Goal: Ask a question

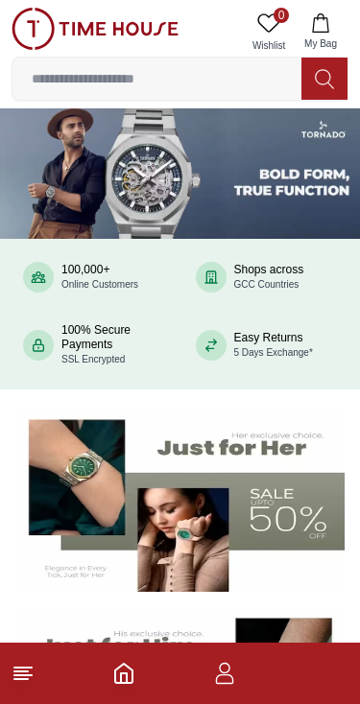
click at [317, 666] on footer at bounding box center [180, 673] width 360 height 61
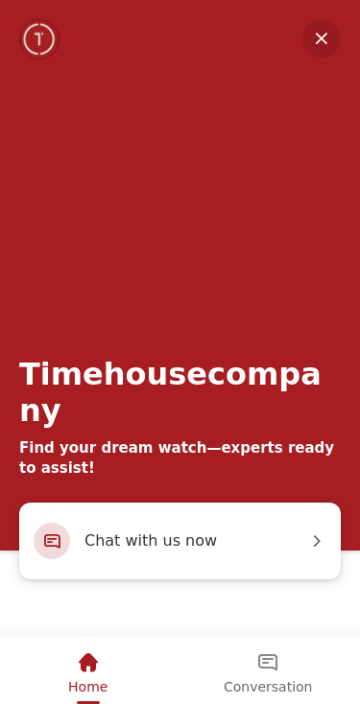
click at [281, 637] on section "Timehousecompany Find your dream watch—experts ready to assist! Chat with us now" at bounding box center [180, 318] width 360 height 637
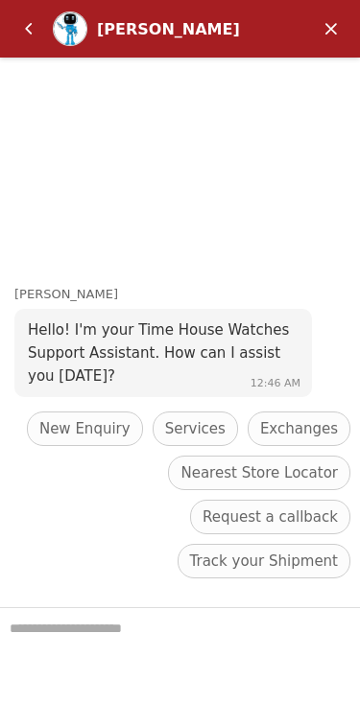
click at [236, 566] on span "Track your Shipment" at bounding box center [264, 561] width 148 height 23
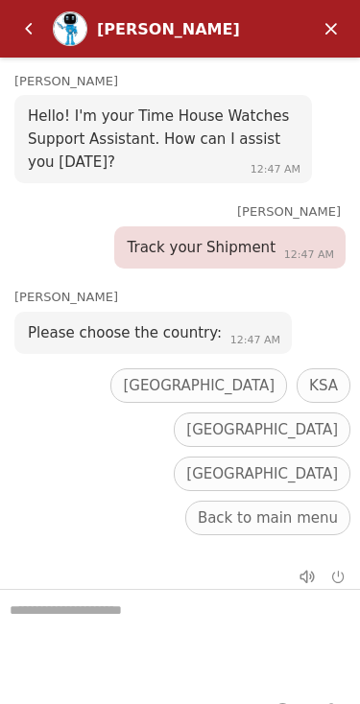
click at [123, 397] on span "[GEOGRAPHIC_DATA]" at bounding box center [199, 385] width 152 height 23
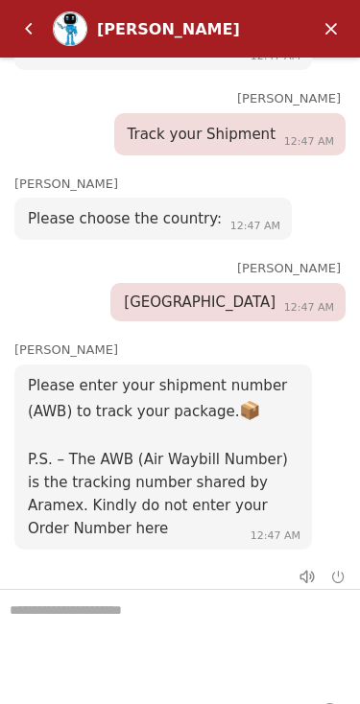
scroll to position [109, 0]
click at [30, 29] on em "Back" at bounding box center [29, 29] width 38 height 38
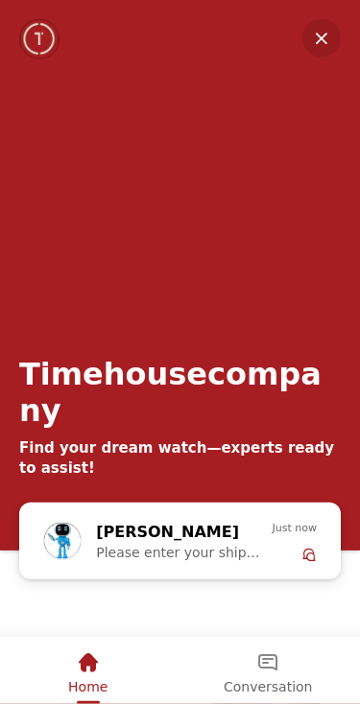
scroll to position [265, 0]
click at [269, 676] on div "Conversation" at bounding box center [267, 662] width 88 height 33
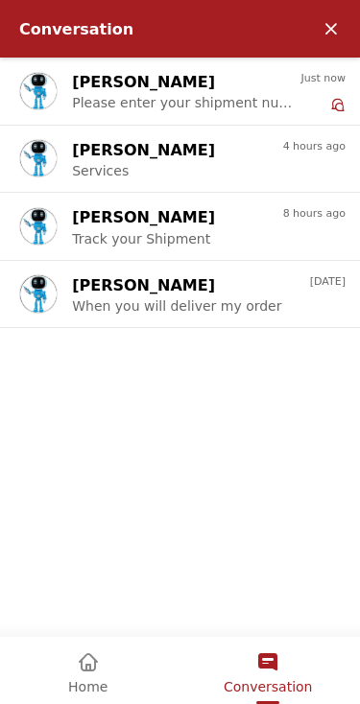
click at [95, 658] on em "Home" at bounding box center [88, 662] width 23 height 23
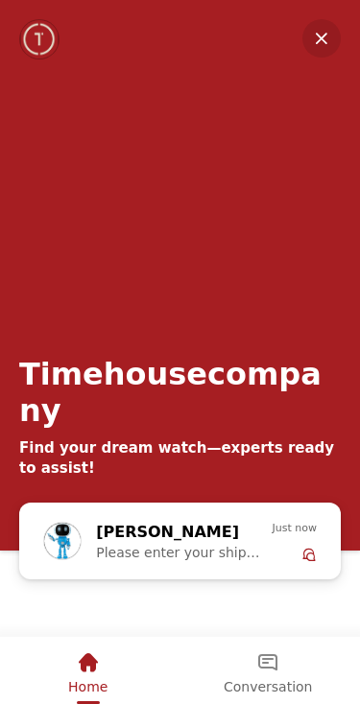
scroll to position [419, 0]
click at [259, 655] on em "Conversation" at bounding box center [267, 662] width 23 height 23
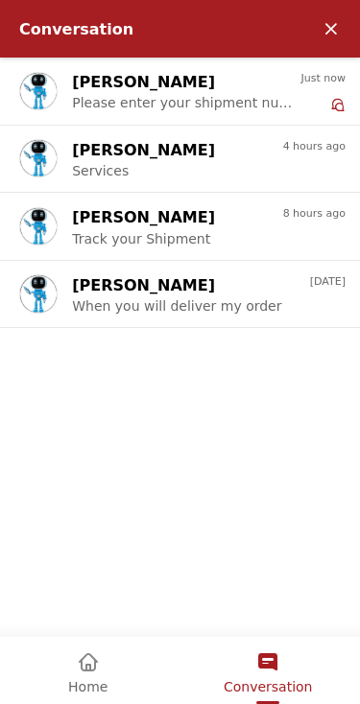
click at [102, 97] on span "Please enter your shipment number (AWB) to track your package. 📦 P.S. – The AWB…" at bounding box center [186, 118] width 228 height 46
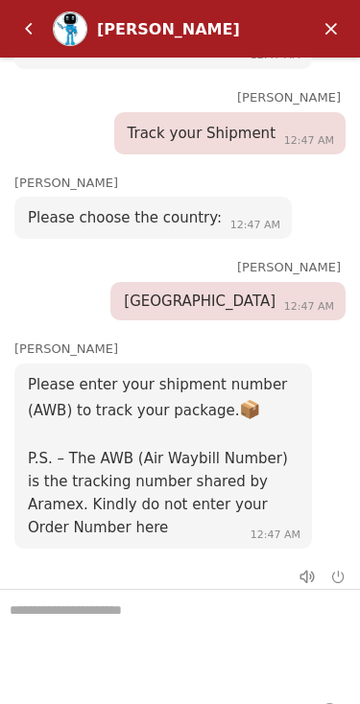
scroll to position [109, 0]
click at [97, 631] on textarea "We are here to help you" at bounding box center [180, 638] width 360 height 96
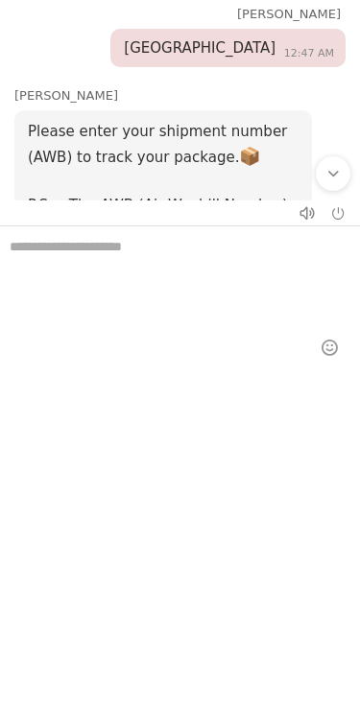
scroll to position [32, 0]
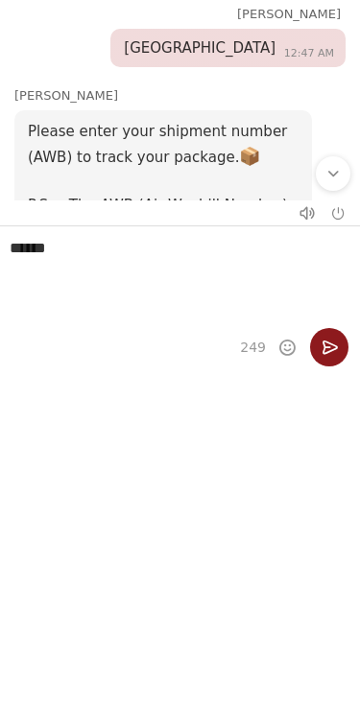
type textarea "******"
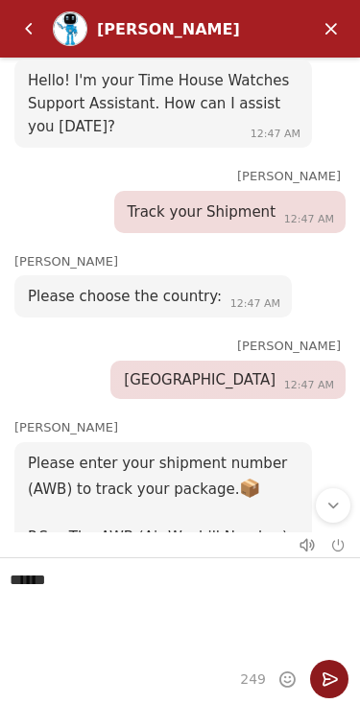
click at [331, 674] on em "Send" at bounding box center [329, 679] width 38 height 38
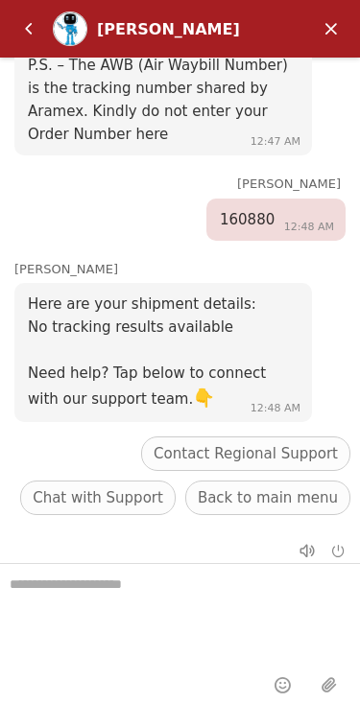
scroll to position [477, 0]
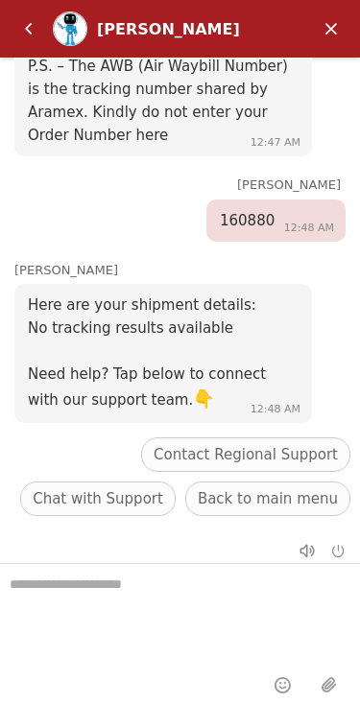
click at [20, 11] on em "Back" at bounding box center [29, 29] width 38 height 38
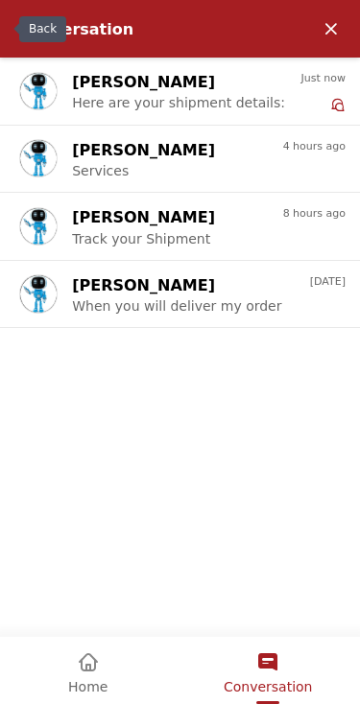
click at [85, 675] on div "Home" at bounding box center [87, 662] width 39 height 33
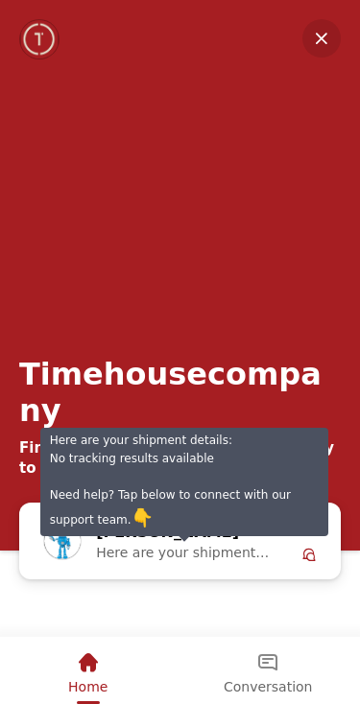
click at [147, 554] on span "Here are your shipment details: No tracking results available Need help? Tap be…" at bounding box center [184, 575] width 176 height 61
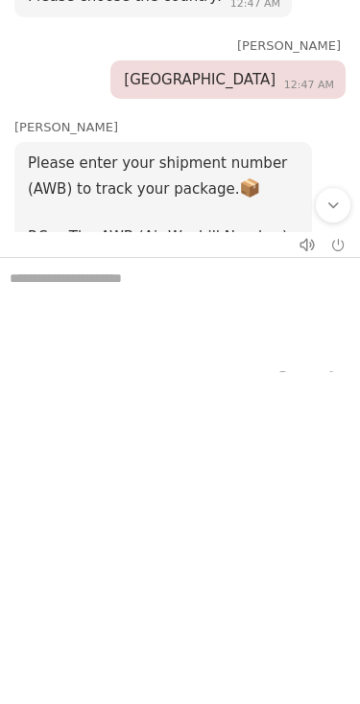
scroll to position [-1, 0]
click at [332, 213] on em "Scroll to bottom" at bounding box center [332, 205] width 17 height 17
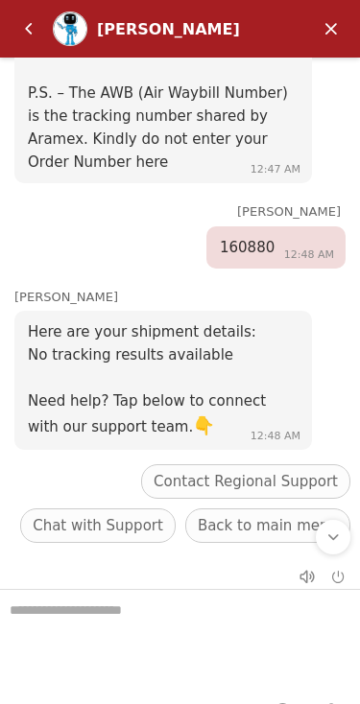
scroll to position [477, 0]
click at [36, 29] on em "Back" at bounding box center [29, 29] width 38 height 38
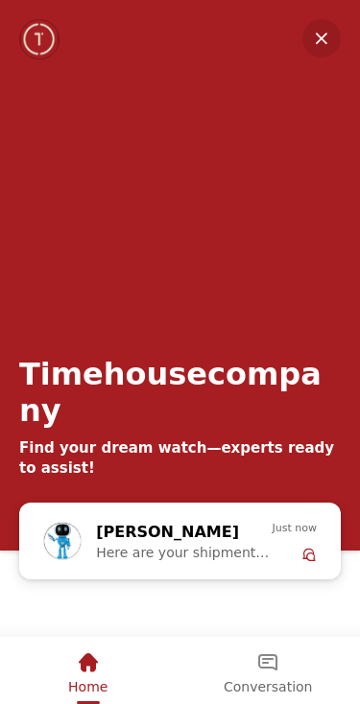
click at [259, 670] on em "Conversation" at bounding box center [267, 662] width 23 height 23
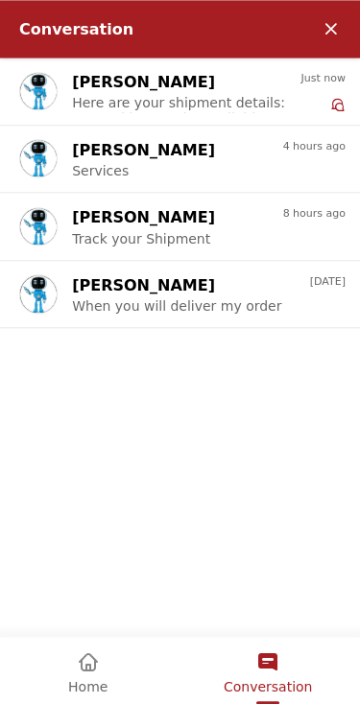
scroll to position [1091, 0]
click at [334, 32] on em "Minimize" at bounding box center [331, 29] width 38 height 38
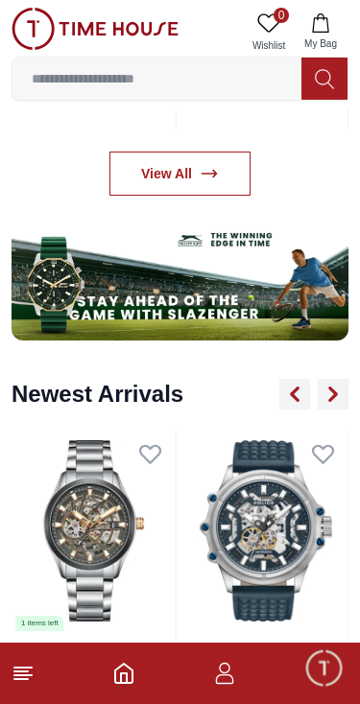
click at [340, 677] on span "Minimize live chat window" at bounding box center [323, 668] width 56 height 56
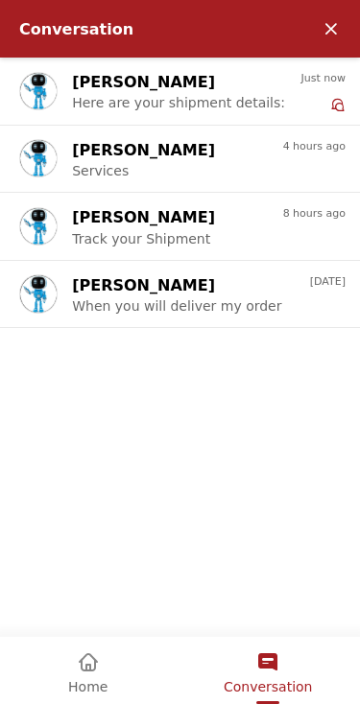
click at [322, 664] on div "Conversation" at bounding box center [268, 669] width 180 height 64
click at [68, 656] on div "Home" at bounding box center [88, 669] width 173 height 64
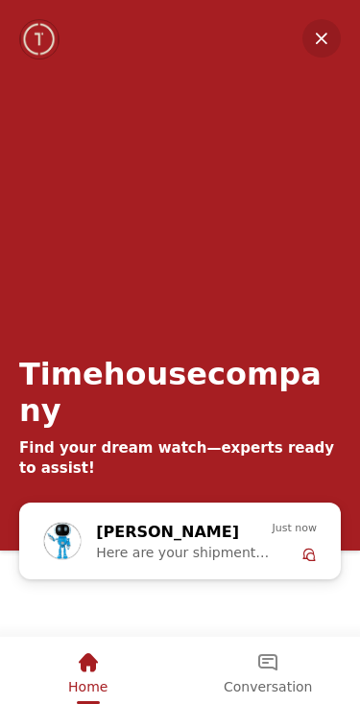
click at [284, 664] on div "Conversation" at bounding box center [267, 662] width 88 height 33
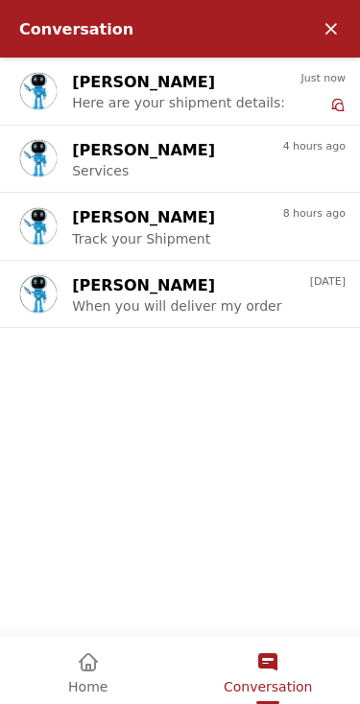
click at [338, 32] on em "Minimize" at bounding box center [331, 29] width 38 height 38
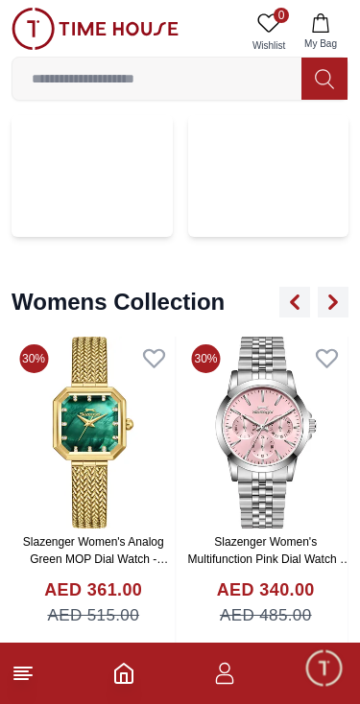
scroll to position [4436, 0]
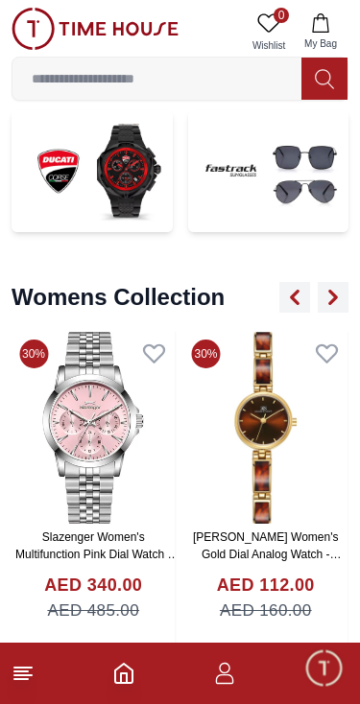
click at [324, 661] on span "Minimize live chat window" at bounding box center [323, 668] width 56 height 56
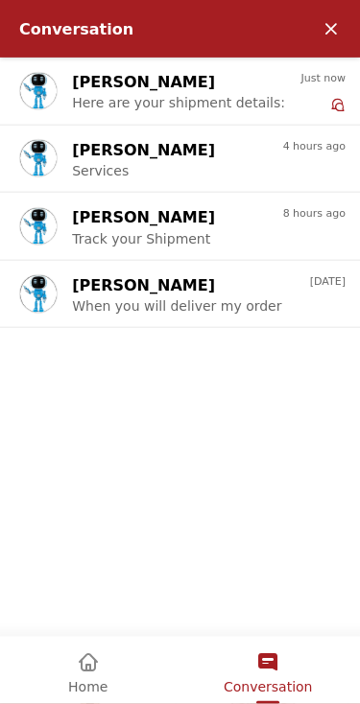
click at [330, 30] on em "Minimize" at bounding box center [331, 29] width 38 height 38
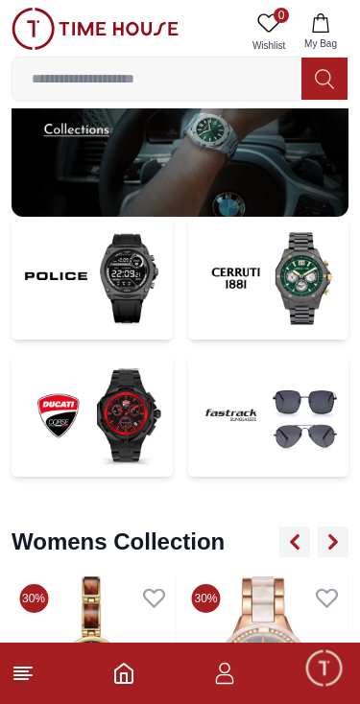
click at [312, 669] on span "Minimize live chat window" at bounding box center [323, 668] width 56 height 56
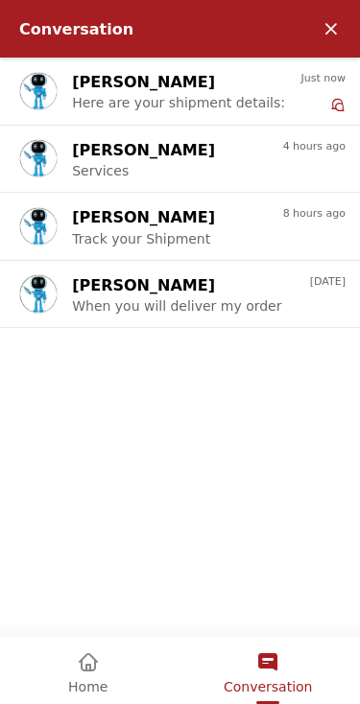
click at [76, 676] on div "Home" at bounding box center [87, 662] width 39 height 33
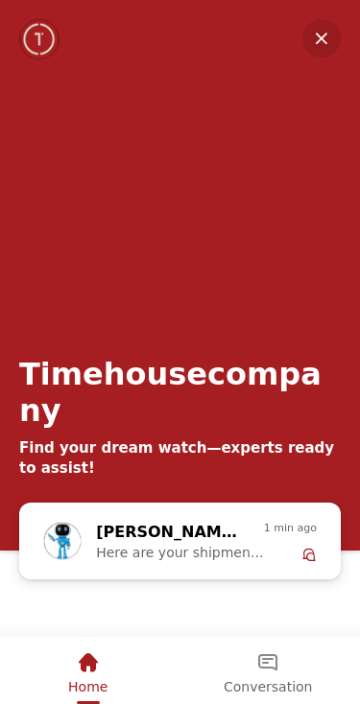
scroll to position [4340, 0]
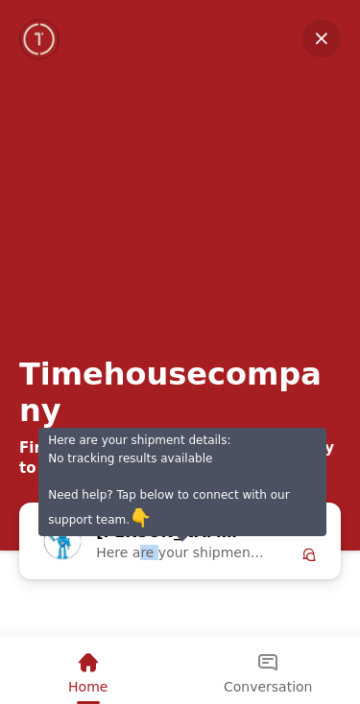
click at [200, 549] on span "Here are your shipment details: No tracking results available Need help? Tap be…" at bounding box center [180, 575] width 168 height 61
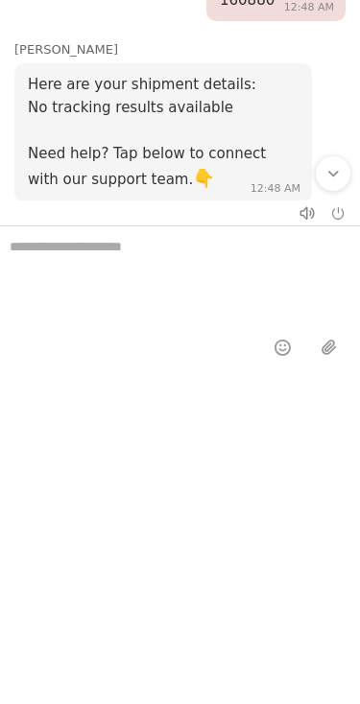
scroll to position [32, 0]
click at [339, 185] on div "Scroll to bottom" at bounding box center [333, 173] width 35 height 35
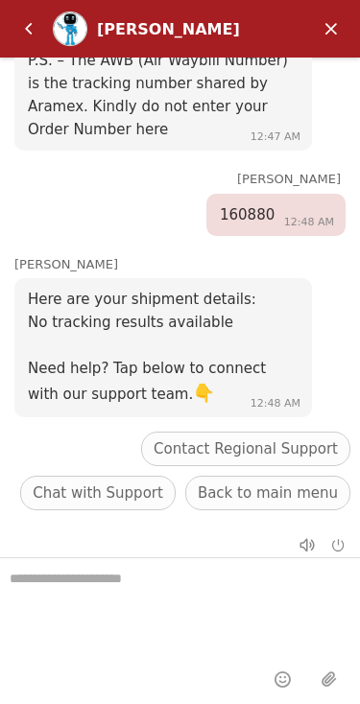
scroll to position [477, 0]
click at [334, 527] on div at bounding box center [317, 545] width 58 height 38
click at [333, 541] on em "End chat" at bounding box center [338, 545] width 14 height 14
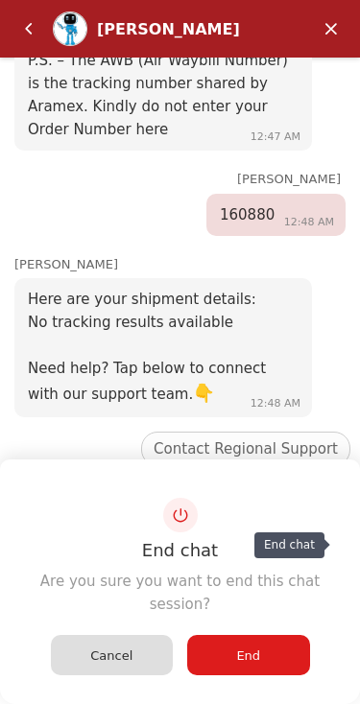
click at [248, 657] on span "End" at bounding box center [248, 655] width 24 height 14
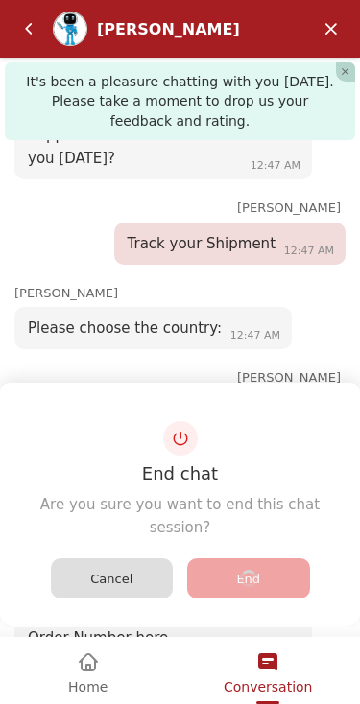
scroll to position [521, 0]
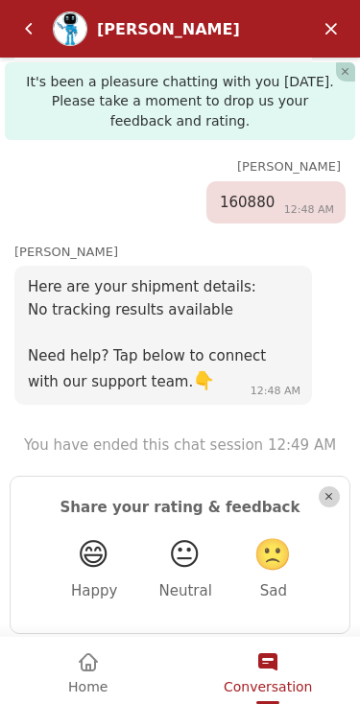
click at [321, 504] on header "Share your rating & feedback" at bounding box center [180, 507] width 300 height 23
click at [275, 561] on em "🙁" at bounding box center [272, 554] width 38 height 36
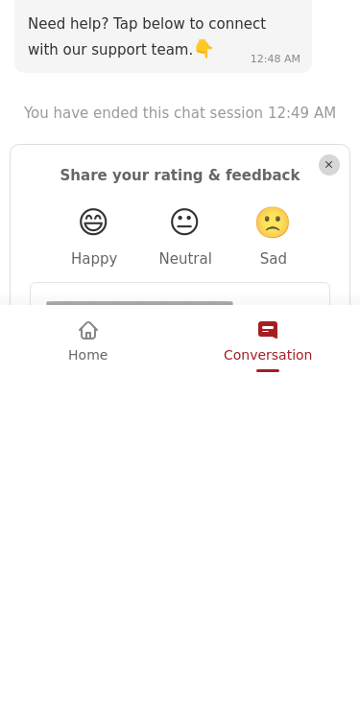
scroll to position [649, 0]
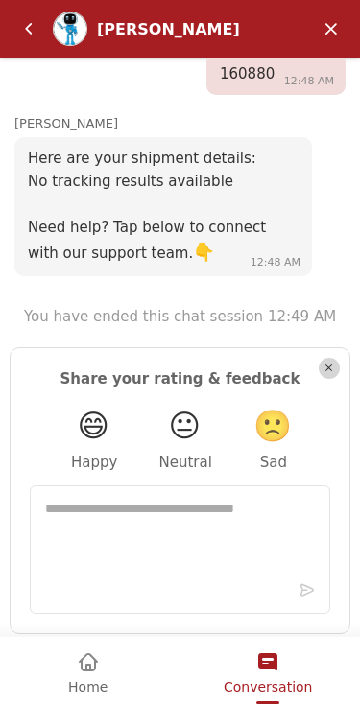
click at [323, 25] on em "Minimize" at bounding box center [331, 29] width 38 height 38
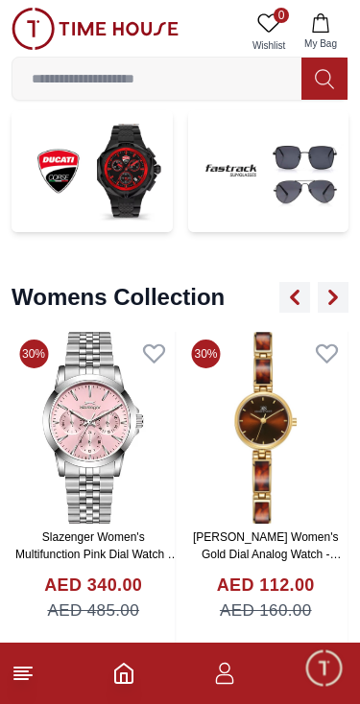
click at [320, 669] on span "Minimize live chat window" at bounding box center [323, 668] width 56 height 56
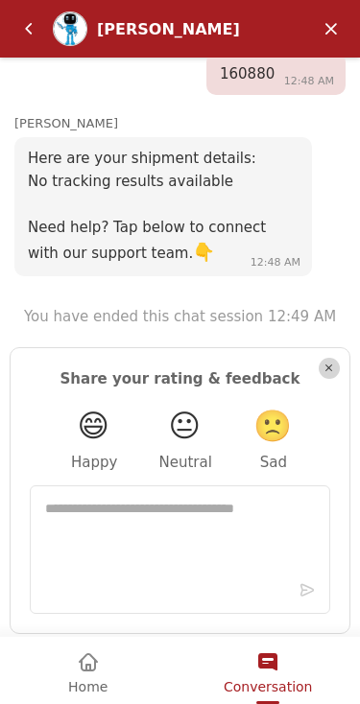
click at [320, 365] on em "Close" at bounding box center [328, 368] width 21 height 21
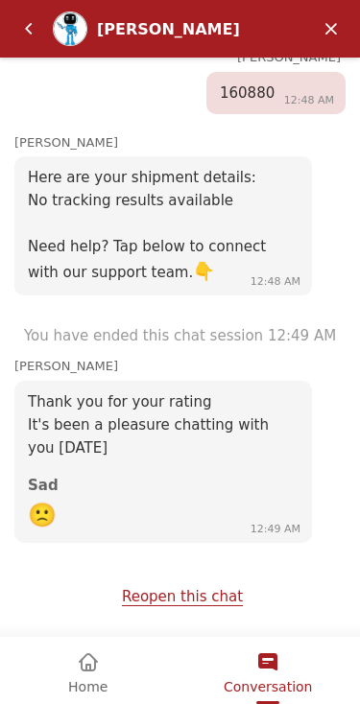
scroll to position [628, 0]
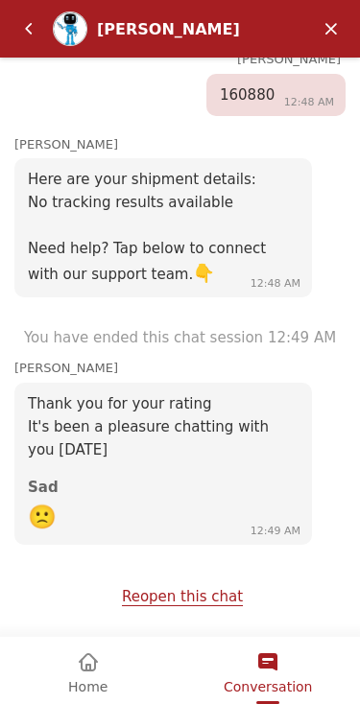
click at [80, 681] on span "Home" at bounding box center [87, 686] width 39 height 15
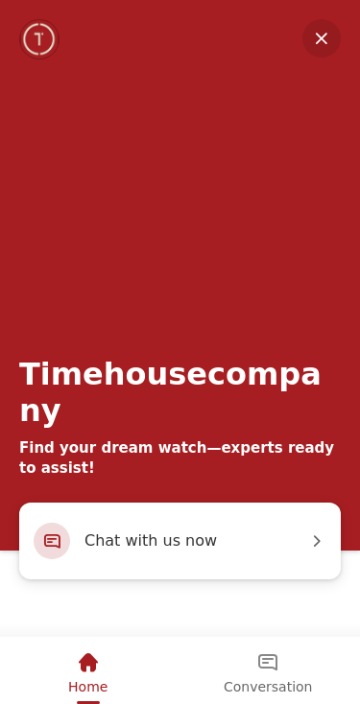
click at [82, 539] on div "Chat with us now" at bounding box center [179, 541] width 321 height 77
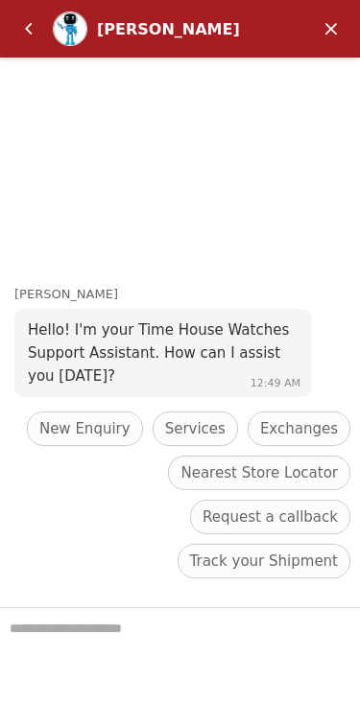
click at [83, 440] on span "New Enquiry" at bounding box center [84, 428] width 91 height 23
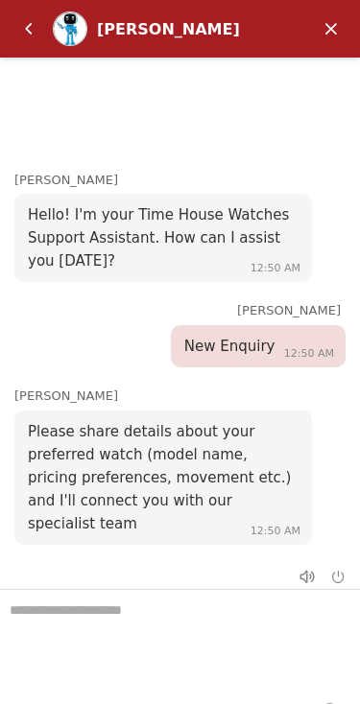
click at [113, 611] on textarea "We are here to help you" at bounding box center [180, 638] width 360 height 96
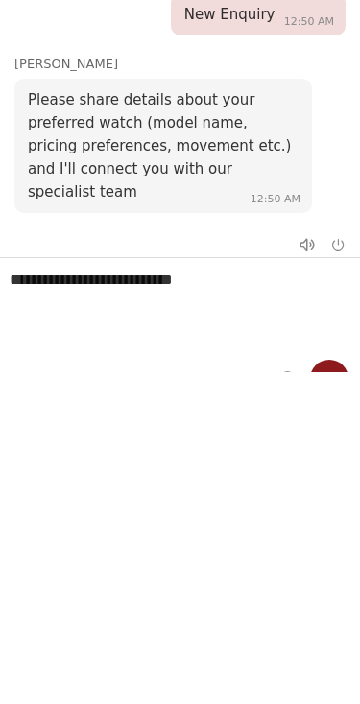
click at [15, 338] on textarea "**********" at bounding box center [180, 306] width 360 height 96
type textarea "*"
